Goal: Task Accomplishment & Management: Manage account settings

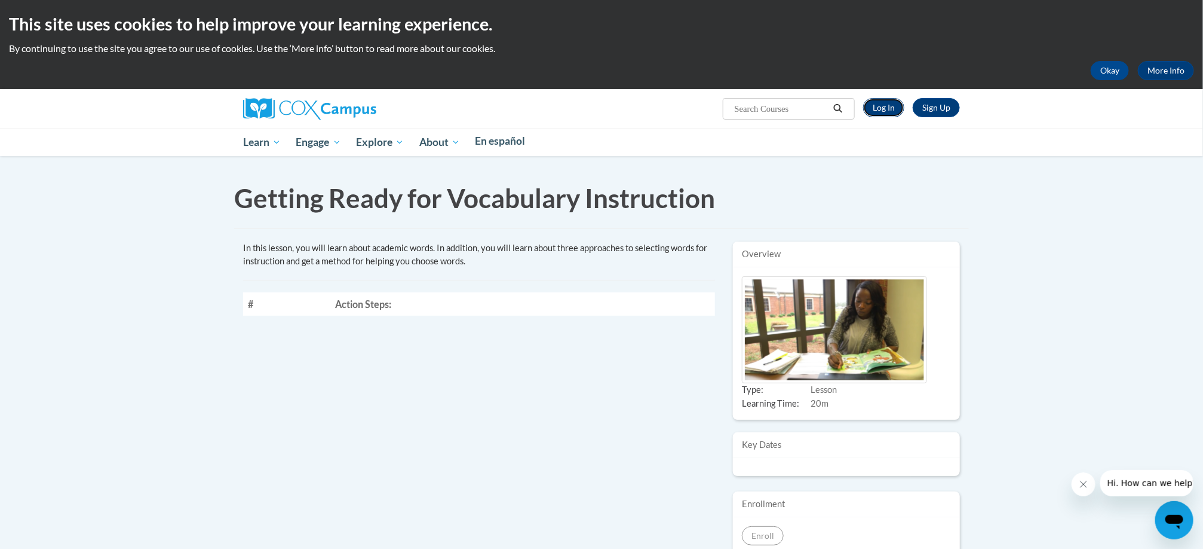
click at [886, 104] on link "Log In" at bounding box center [883, 107] width 41 height 19
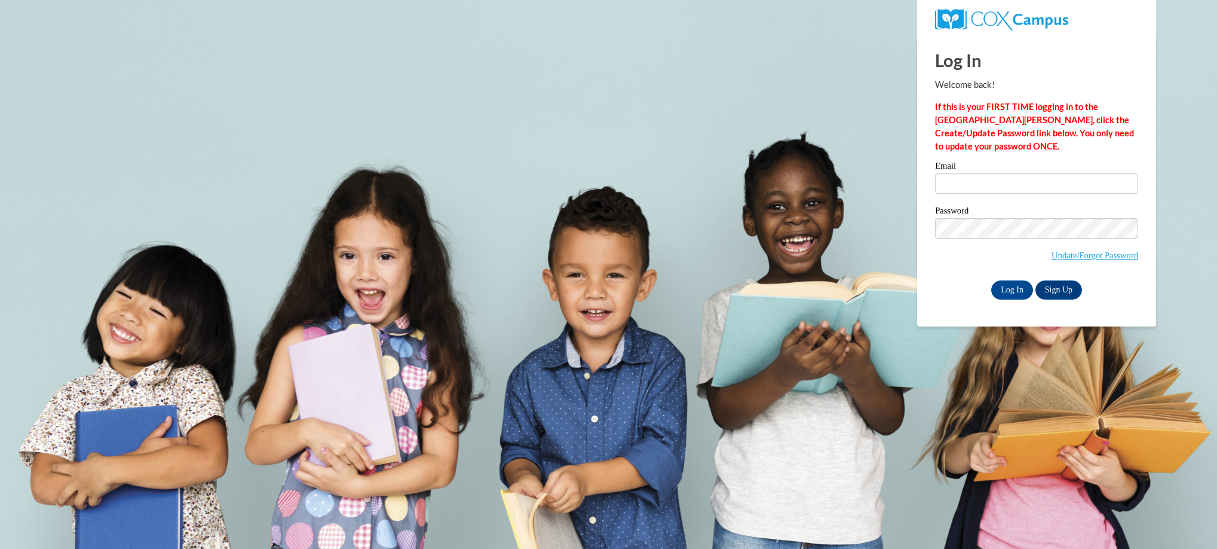
click at [1013, 198] on div "Email" at bounding box center [1036, 181] width 203 height 41
click at [1000, 192] on input "Email" at bounding box center [1036, 183] width 203 height 20
type input "cwhigham@valdosta.edu"
click at [1017, 296] on input "Log In" at bounding box center [1012, 289] width 42 height 19
click at [1004, 294] on input "Log In" at bounding box center [1012, 289] width 42 height 19
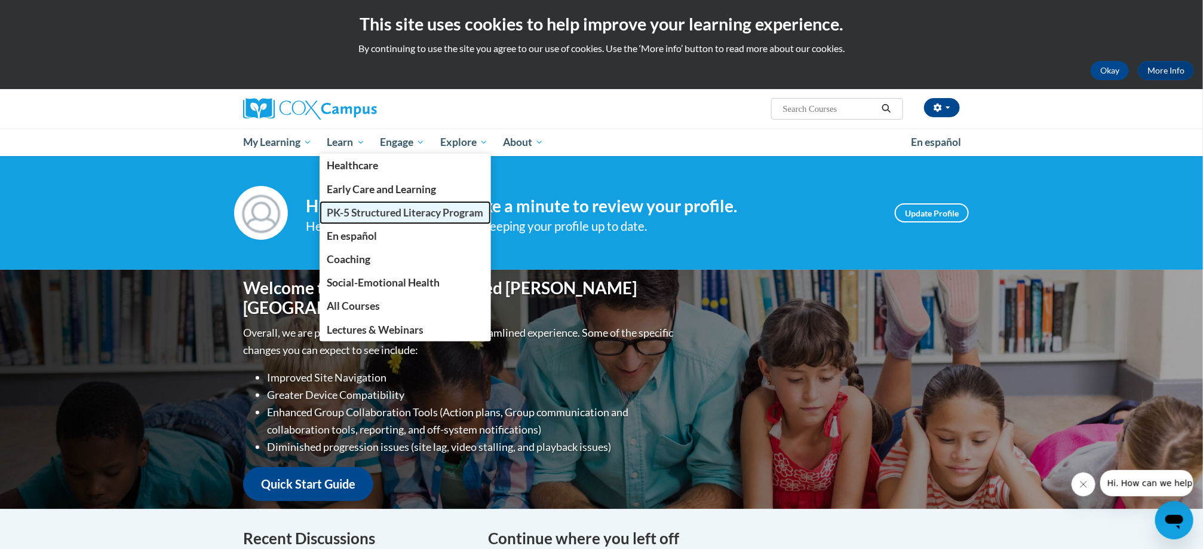
click at [347, 219] on link "PK-5 Structured Literacy Program" at bounding box center [406, 212] width 172 height 23
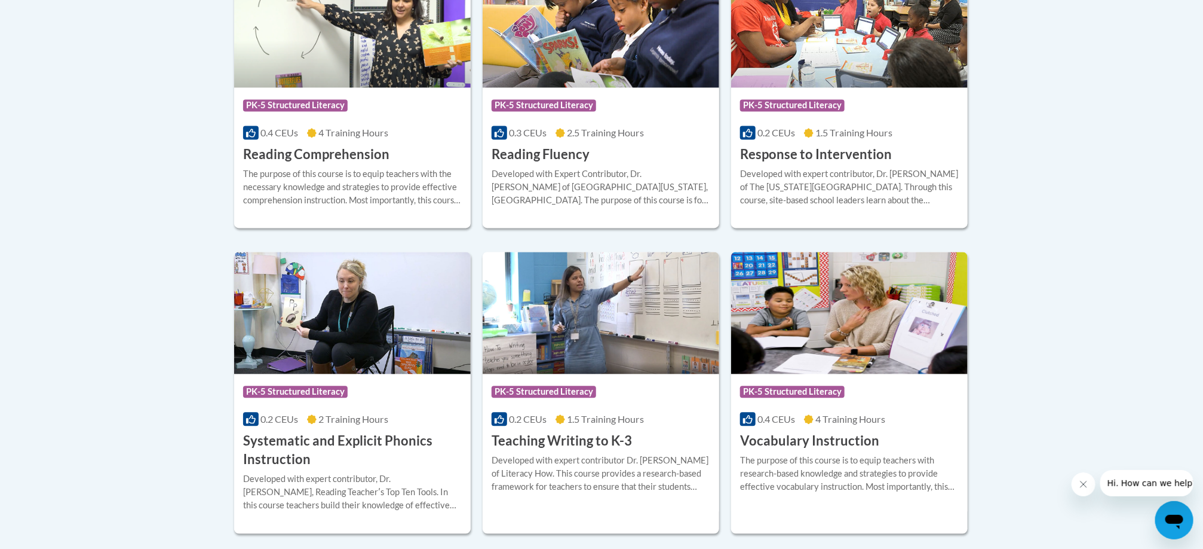
scroll to position [1447, 0]
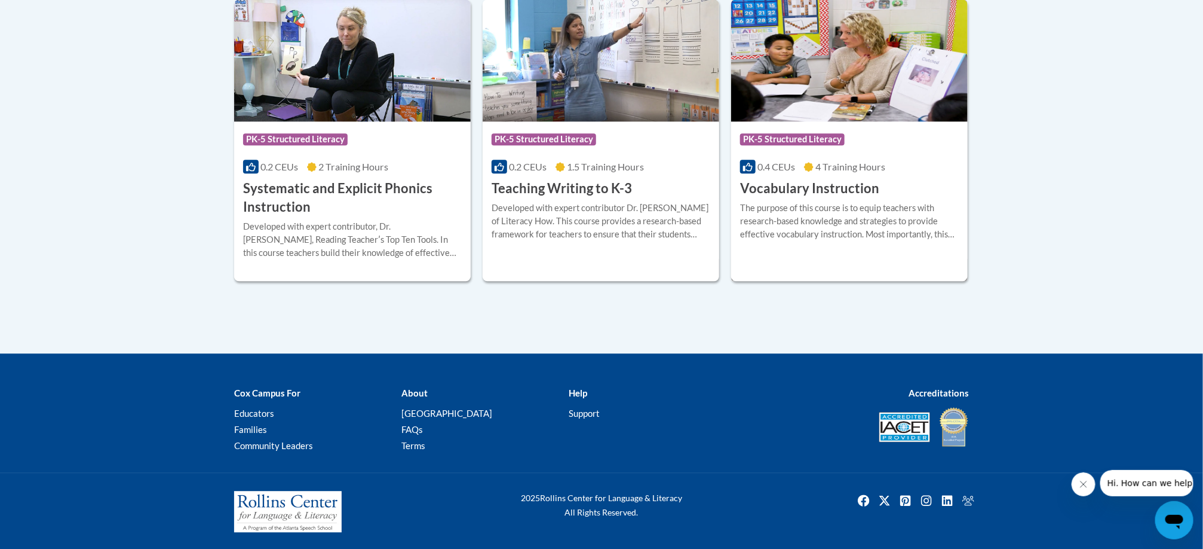
click at [831, 81] on img at bounding box center [849, 60] width 237 height 122
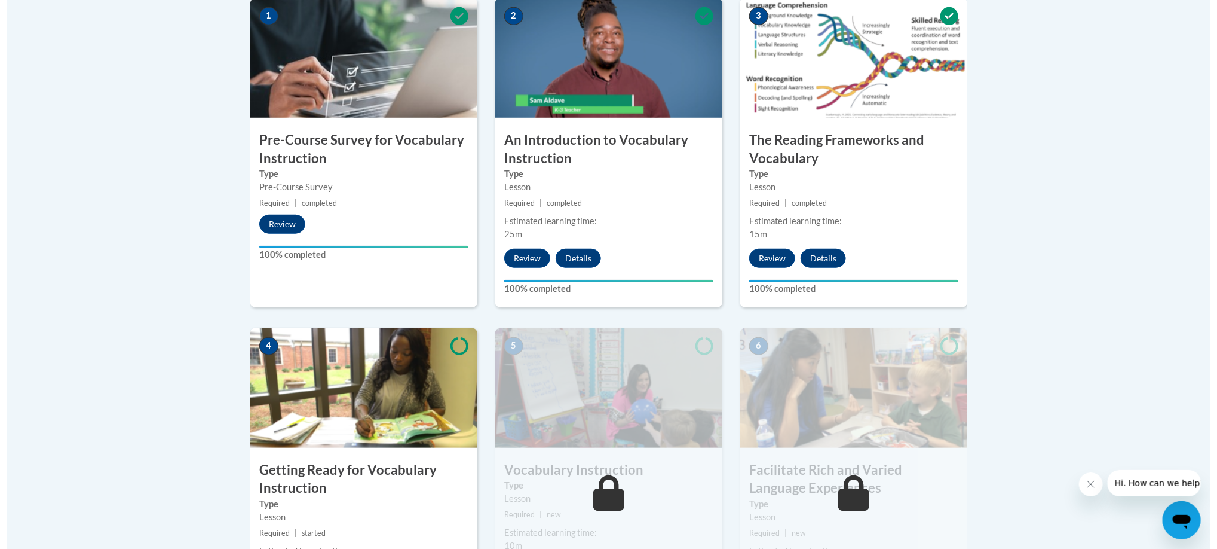
scroll to position [624, 0]
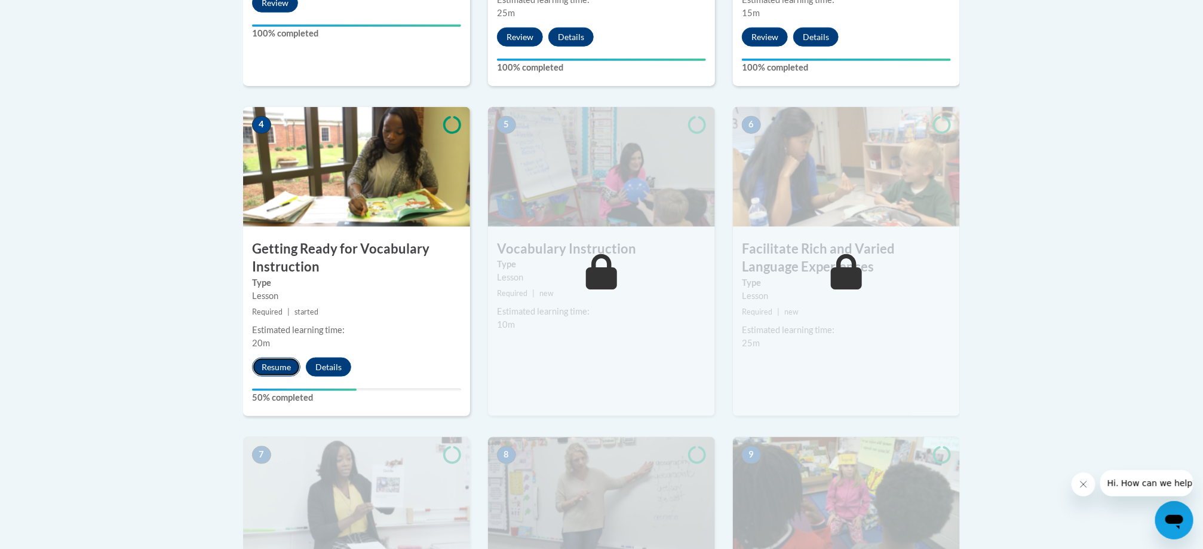
click at [283, 366] on button "Resume" at bounding box center [276, 366] width 48 height 19
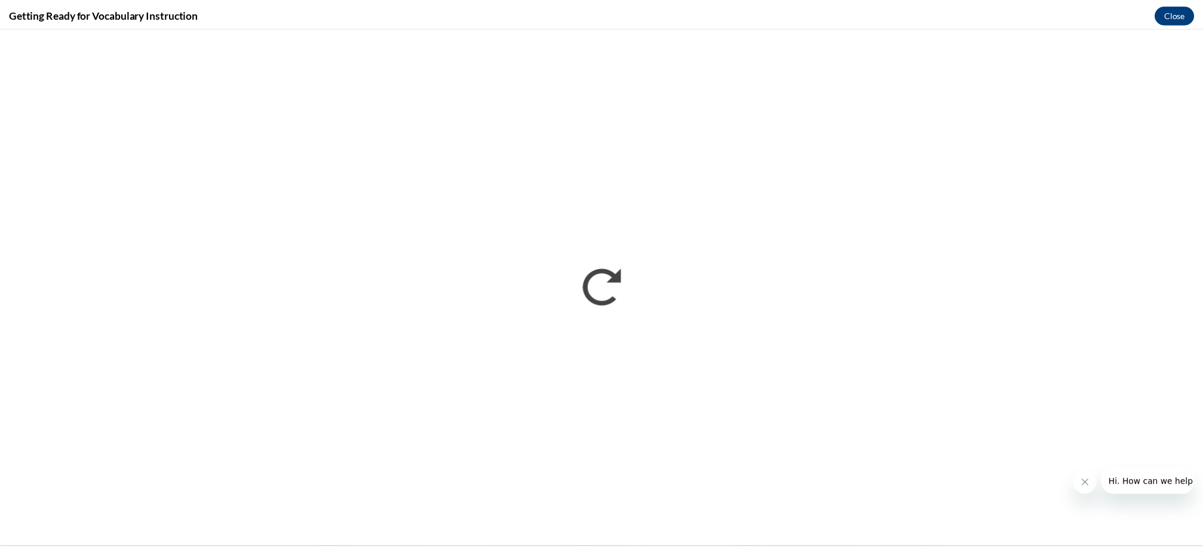
scroll to position [0, 0]
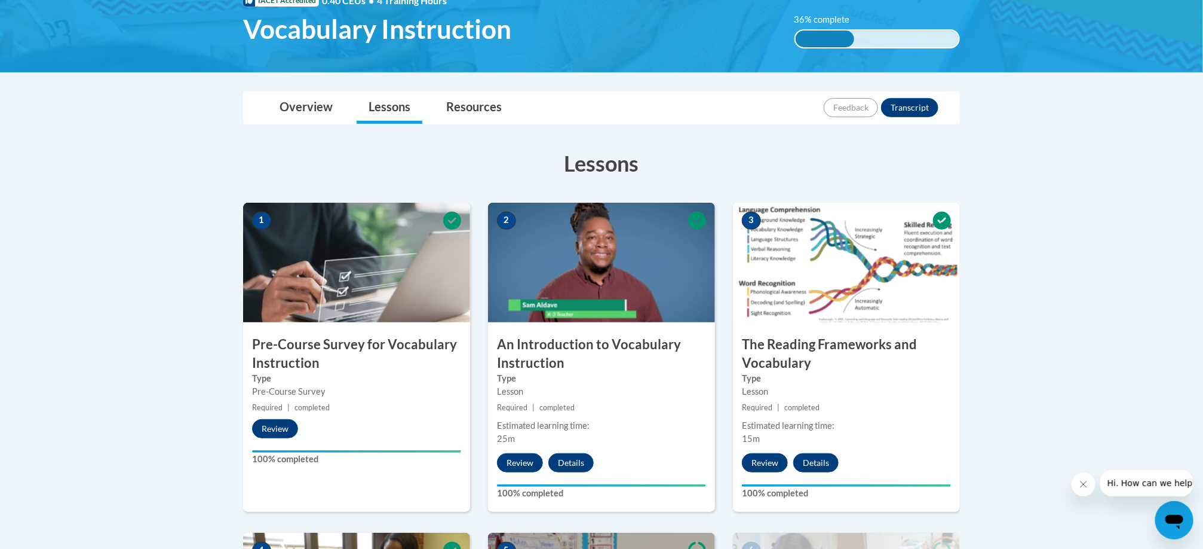
scroll to position [198, 0]
